Goal: Find specific fact

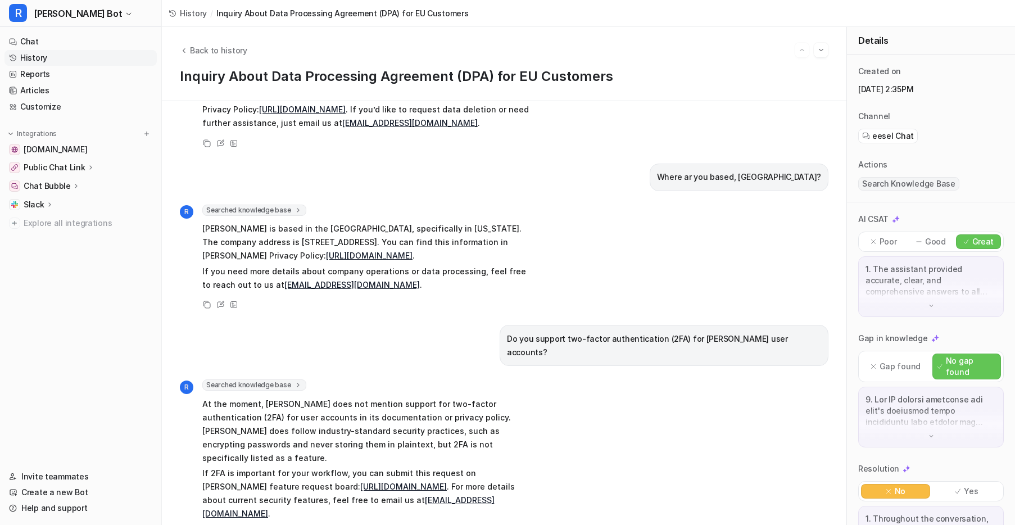
scroll to position [1070, 0]
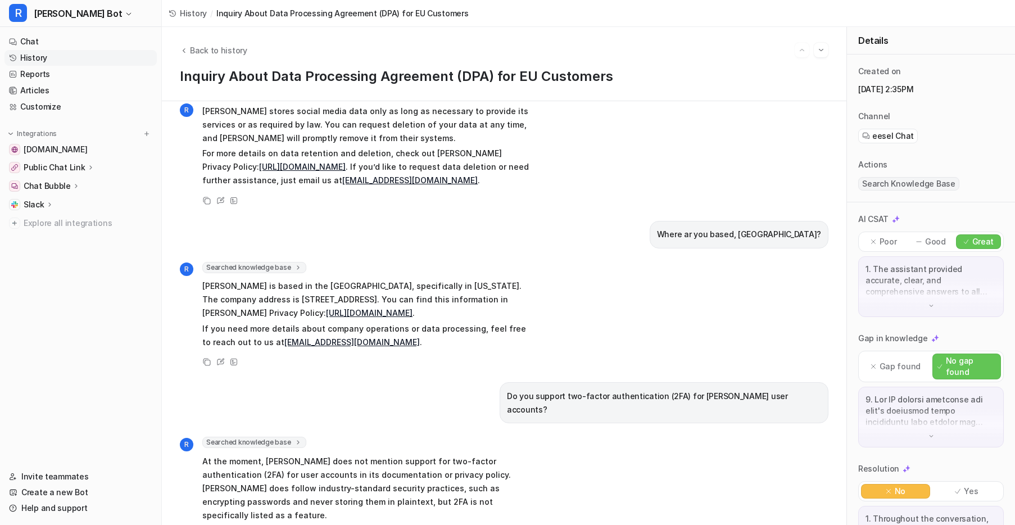
click at [254, 279] on p "[PERSON_NAME] is based in the [GEOGRAPHIC_DATA], specifically in [US_STATE]. Th…" at bounding box center [366, 299] width 329 height 40
copy p "Beehnon"
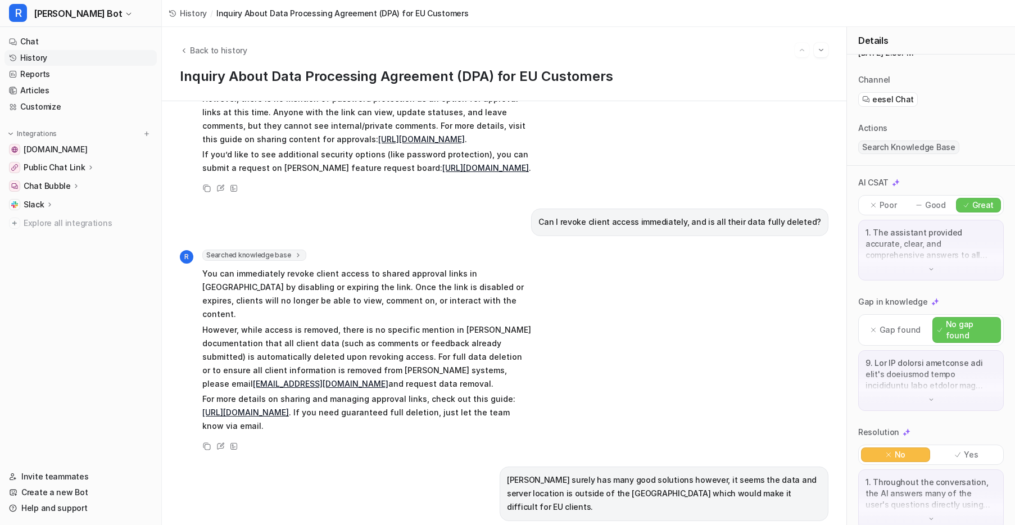
scroll to position [53, 0]
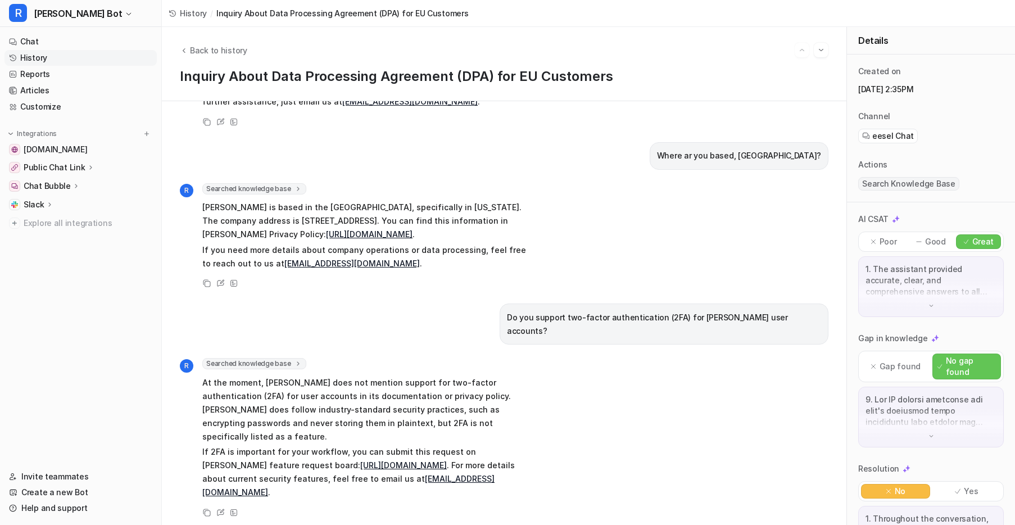
scroll to position [1149, 0]
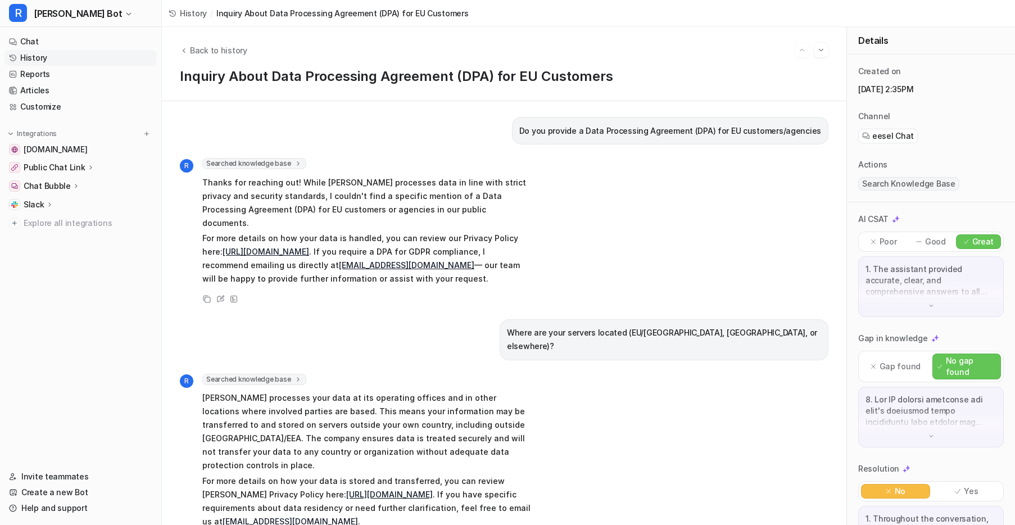
scroll to position [208, 0]
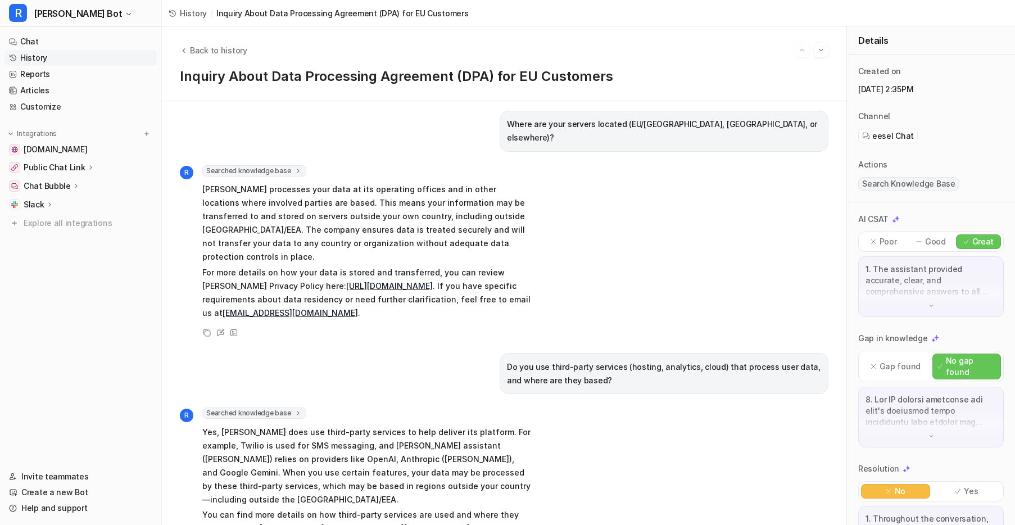
click at [370, 281] on link "[URL][DOMAIN_NAME]" at bounding box center [389, 286] width 87 height 10
